Goal: Obtain resource: Download file/media

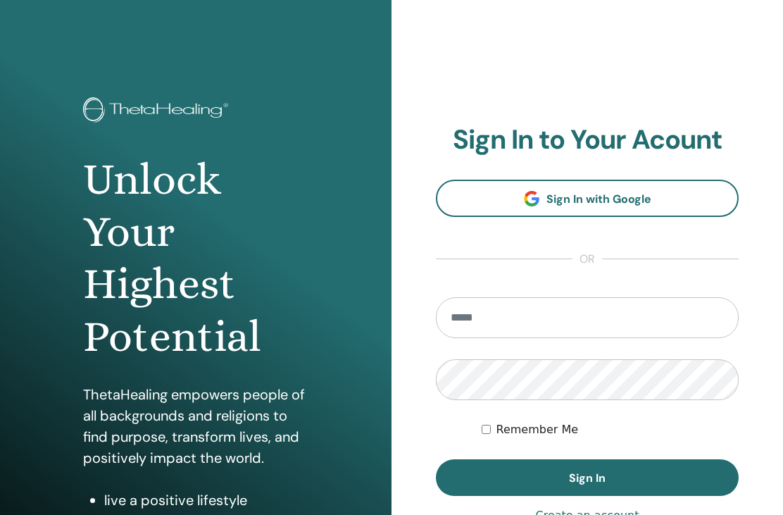
scroll to position [147, 0]
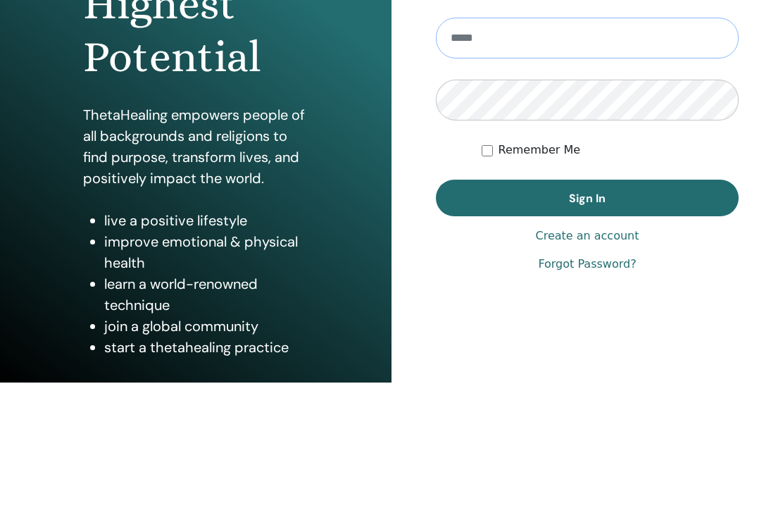
type input "**********"
click at [587, 331] on button "Sign In" at bounding box center [587, 331] width 303 height 37
click at [610, 337] on button "Sign In" at bounding box center [587, 331] width 303 height 37
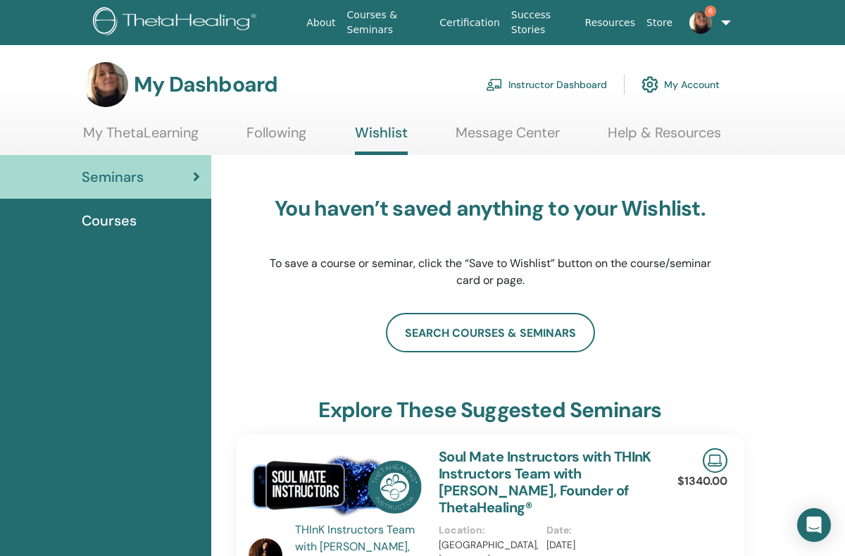
click at [575, 87] on link "Instructor Dashboard" at bounding box center [546, 84] width 121 height 31
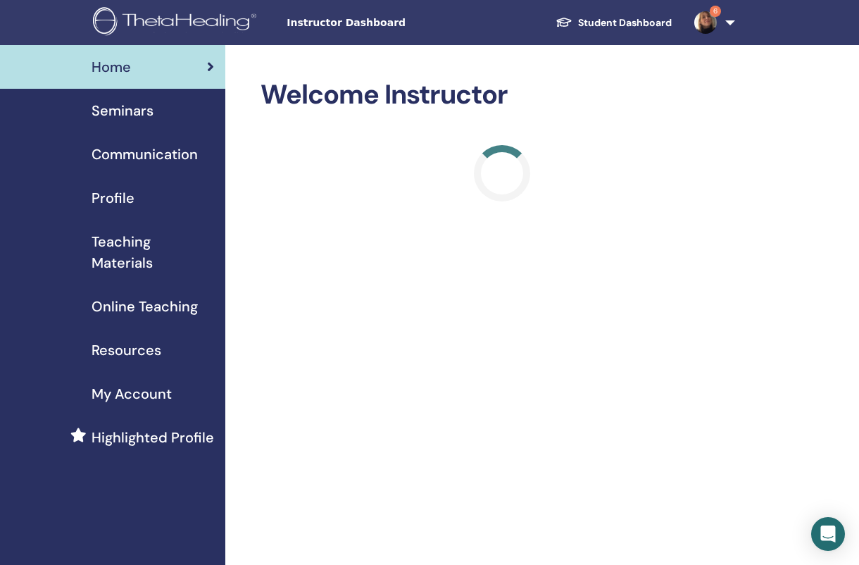
click at [123, 246] on span "Teaching Materials" at bounding box center [153, 252] width 123 height 42
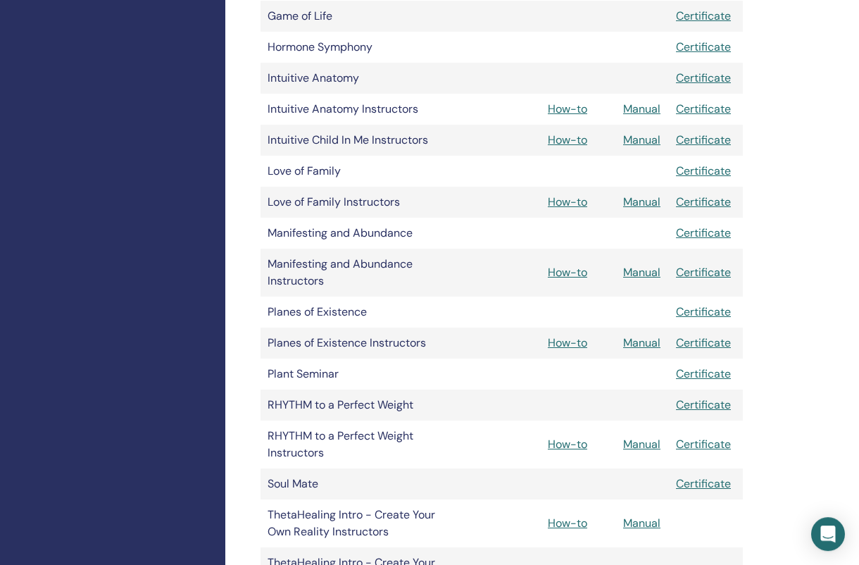
scroll to position [749, 0]
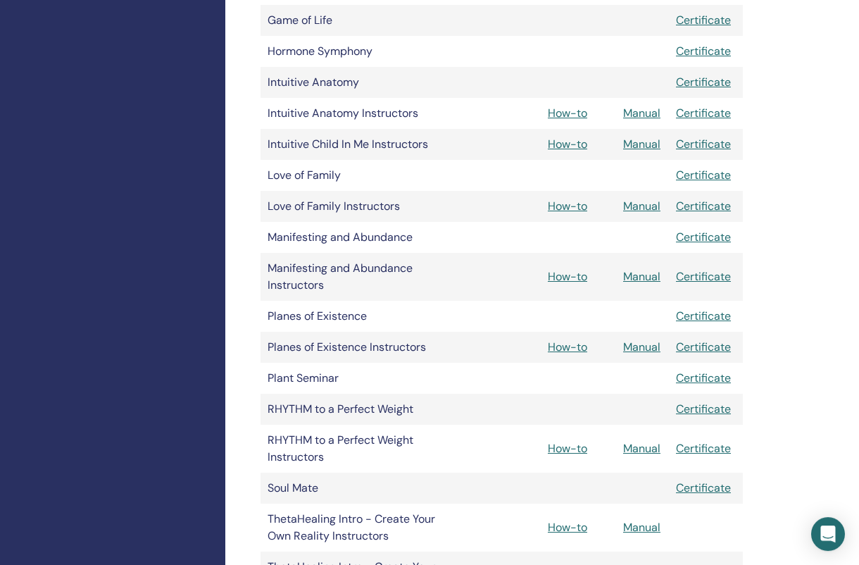
click at [644, 204] on link "Manual" at bounding box center [641, 206] width 37 height 15
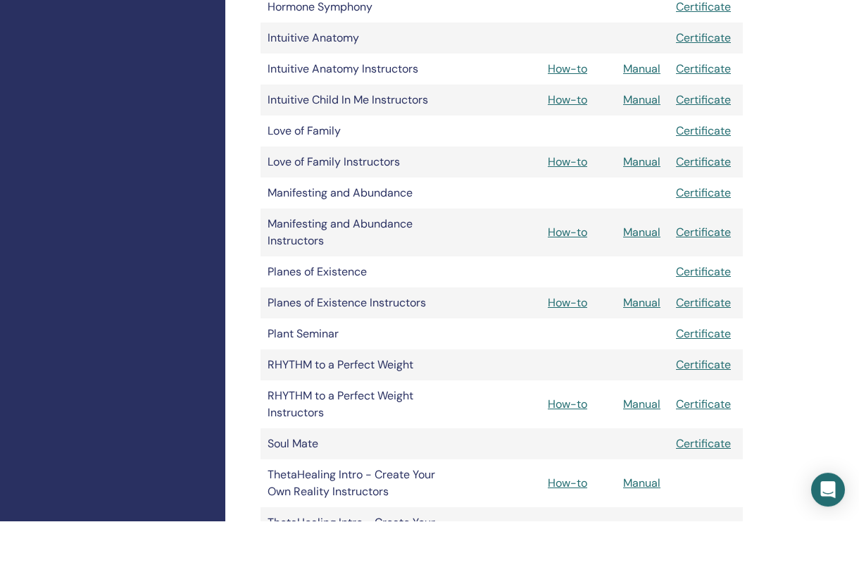
scroll to position [798, 0]
